Goal: Transaction & Acquisition: Purchase product/service

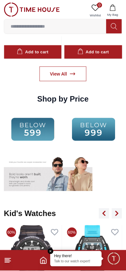
scroll to position [887, 0]
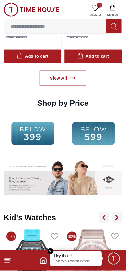
click at [92, 134] on img at bounding box center [94, 133] width 58 height 37
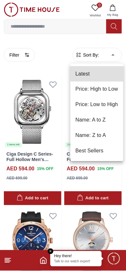
click at [107, 105] on li "Price: Low to High" at bounding box center [96, 104] width 53 height 15
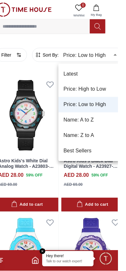
click at [86, 88] on li "Price: High to Low" at bounding box center [97, 89] width 61 height 15
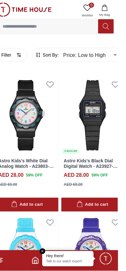
type input "*"
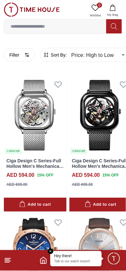
click at [49, 18] on link at bounding box center [32, 11] width 56 height 16
click at [30, 24] on input at bounding box center [55, 26] width 102 height 13
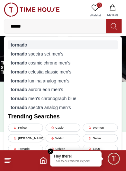
type input "******"
click at [16, 45] on strong "tornad" at bounding box center [18, 44] width 14 height 5
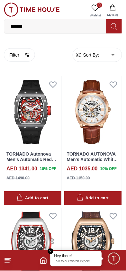
click at [96, 53] on span "Sort By:" at bounding box center [90, 55] width 17 height 6
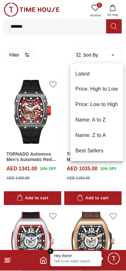
click at [89, 109] on li "Price: Low to High" at bounding box center [96, 104] width 53 height 15
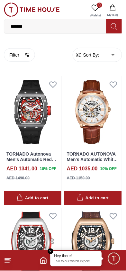
type input "*"
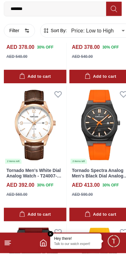
scroll to position [268, 0]
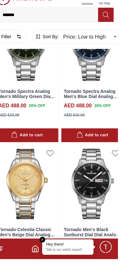
scroll to position [2483, 0]
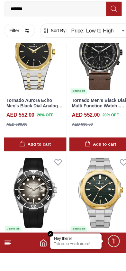
scroll to position [3917, 0]
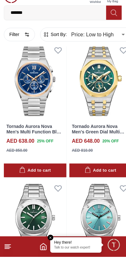
scroll to position [6663, 0]
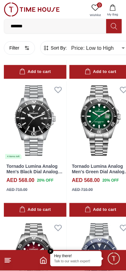
scroll to position [4305, 0]
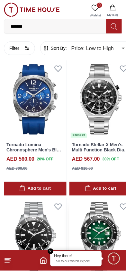
click at [95, 201] on img at bounding box center [100, 237] width 63 height 78
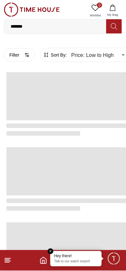
scroll to position [985, 0]
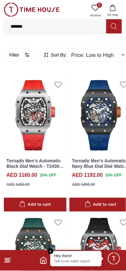
click at [32, 26] on input "*******" at bounding box center [55, 26] width 102 height 13
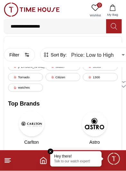
type input "**********"
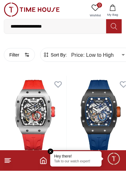
type input "******"
